Goal: Task Accomplishment & Management: Use online tool/utility

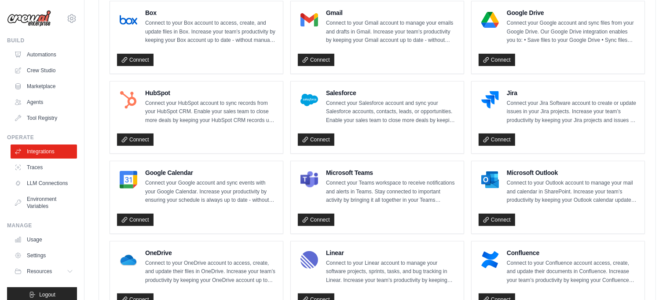
scroll to position [325, 0]
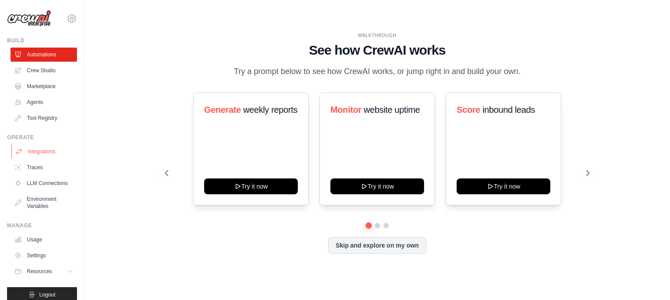
click at [20, 155] on link "Integrations" at bounding box center [44, 151] width 66 height 14
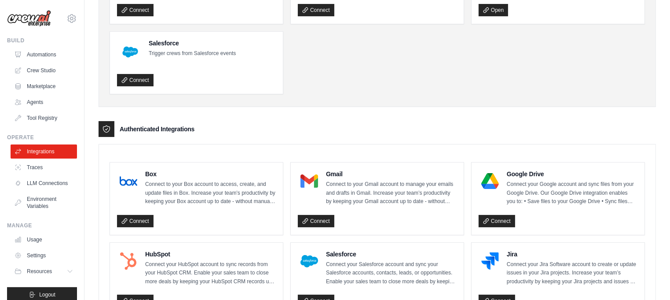
scroll to position [109, 0]
click at [493, 217] on link "Connect" at bounding box center [497, 221] width 37 height 12
